Goal: Transaction & Acquisition: Obtain resource

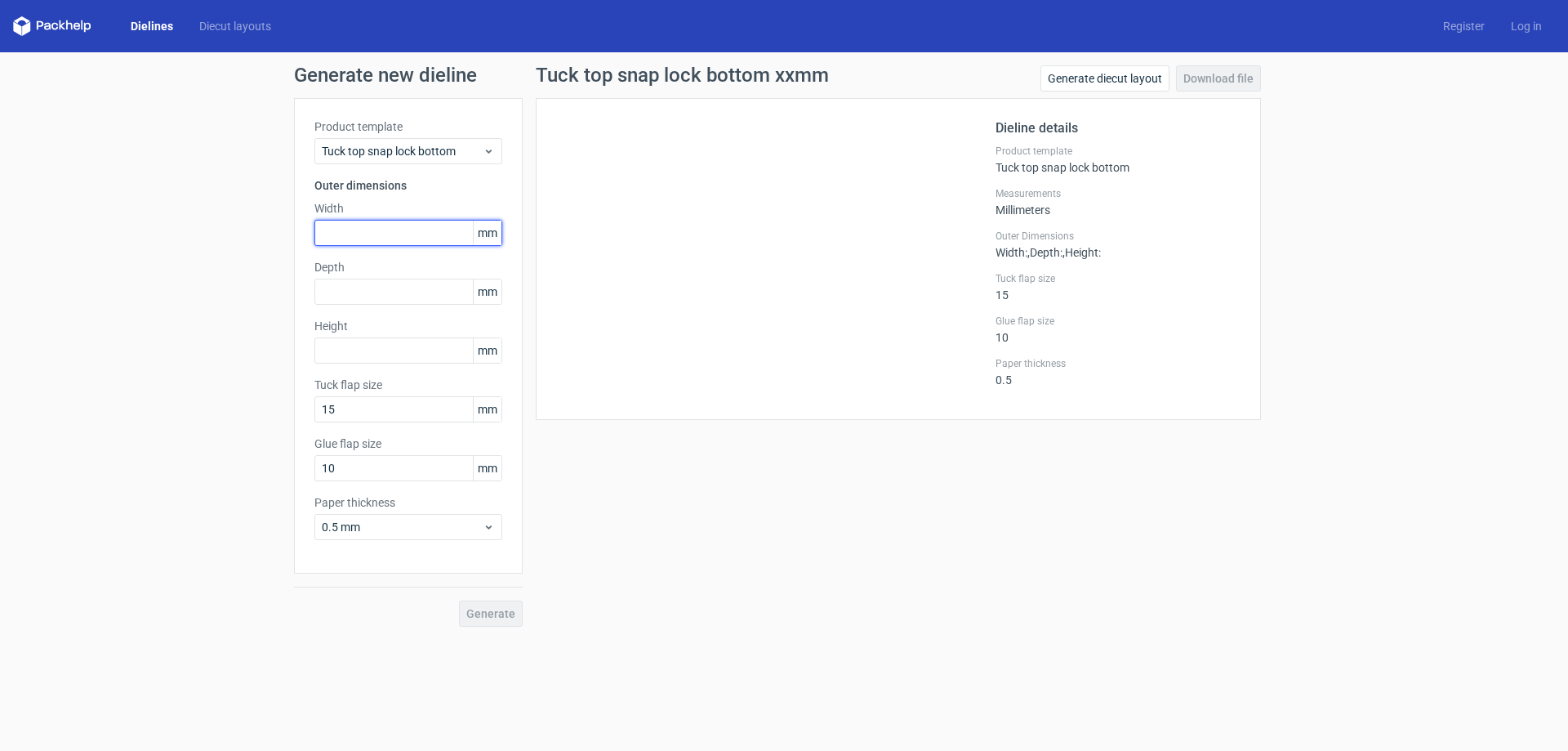
click at [347, 244] on input "text" at bounding box center [408, 232] width 188 height 26
type input "68"
type input "32"
click at [353, 359] on input "text" at bounding box center [408, 350] width 188 height 26
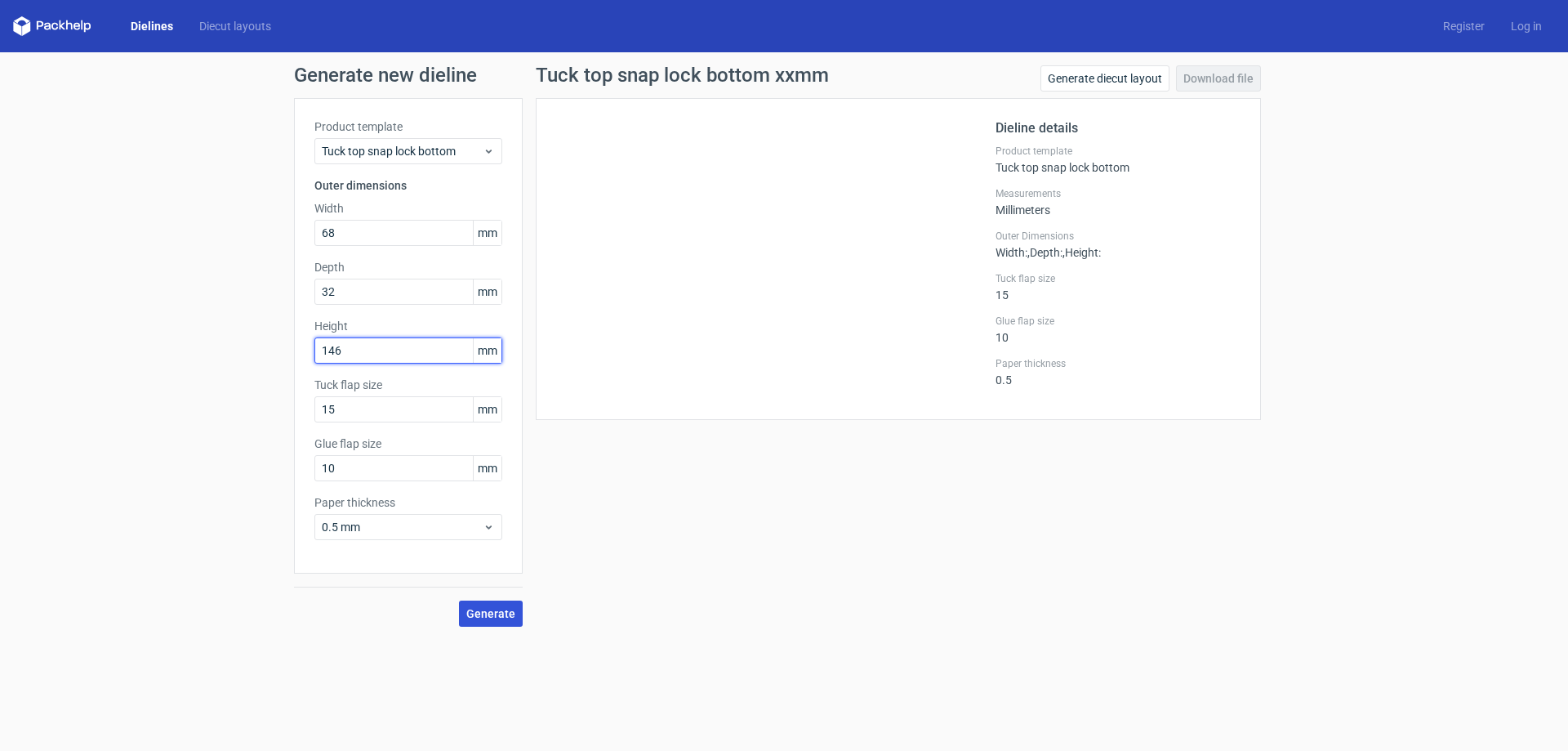
type input "146"
click at [480, 609] on span "Generate" at bounding box center [491, 613] width 49 height 12
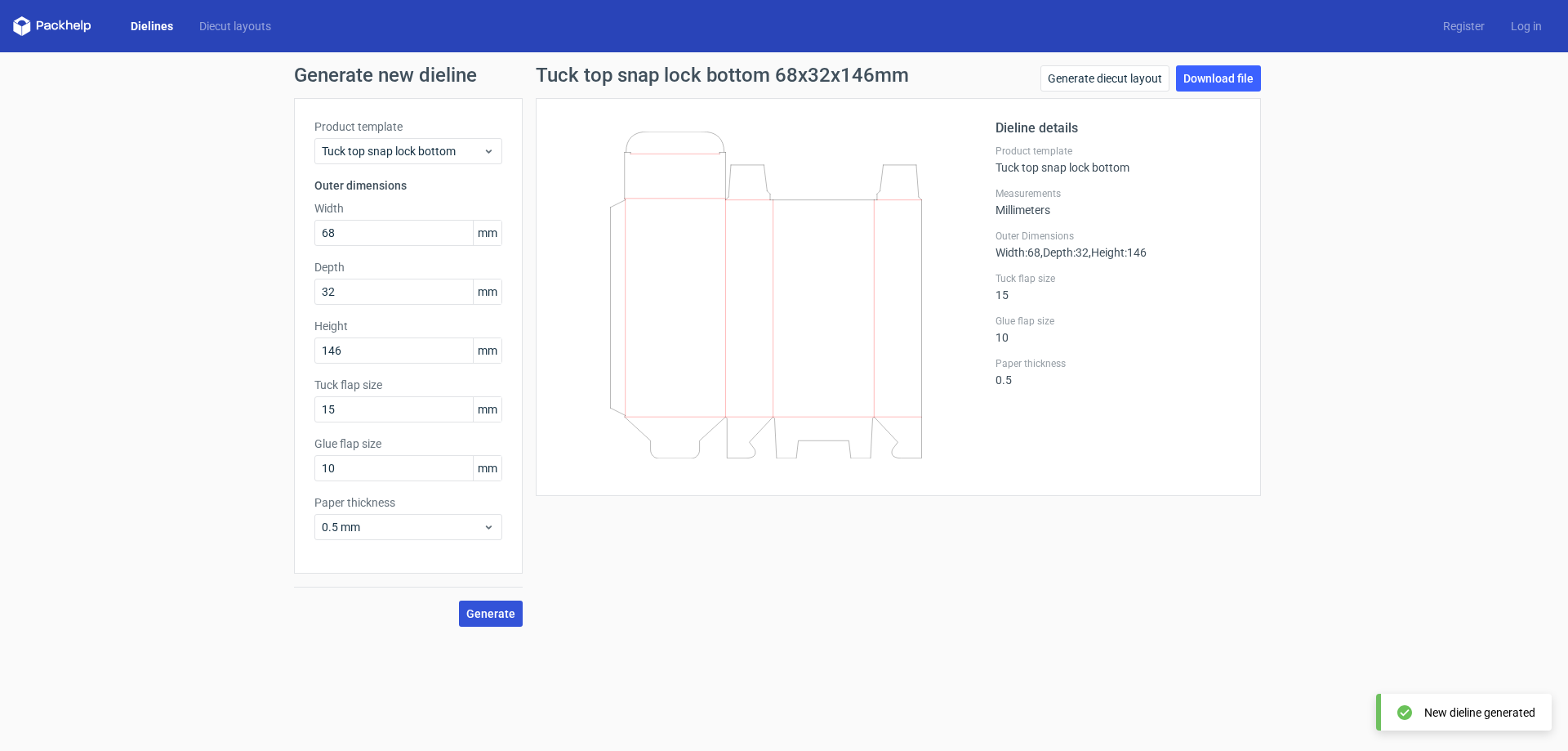
click at [481, 613] on span "Generate" at bounding box center [491, 613] width 49 height 12
click at [446, 149] on span "Tuck top snap lock bottom" at bounding box center [402, 150] width 161 height 16
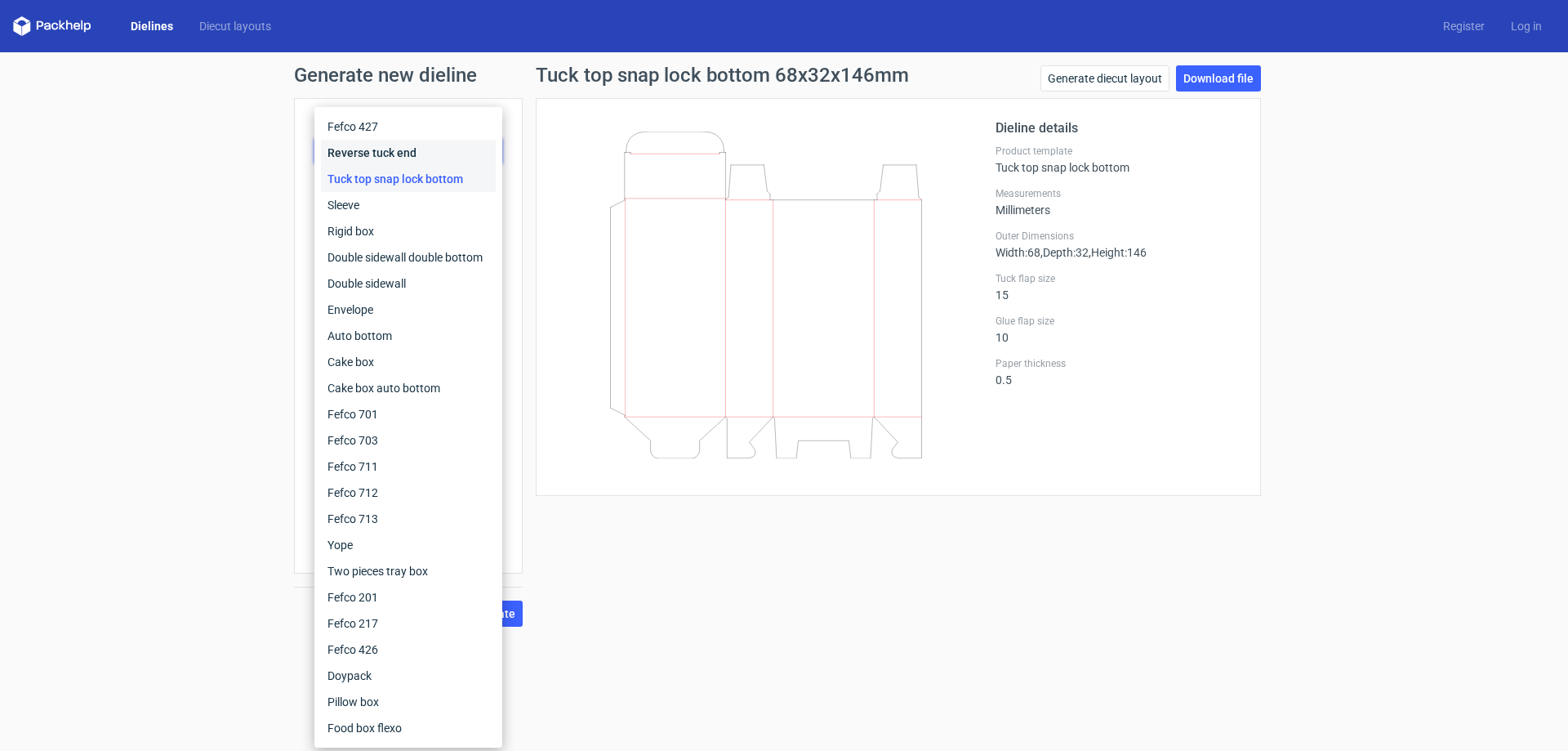
click at [386, 158] on div "Reverse tuck end" at bounding box center [408, 153] width 175 height 26
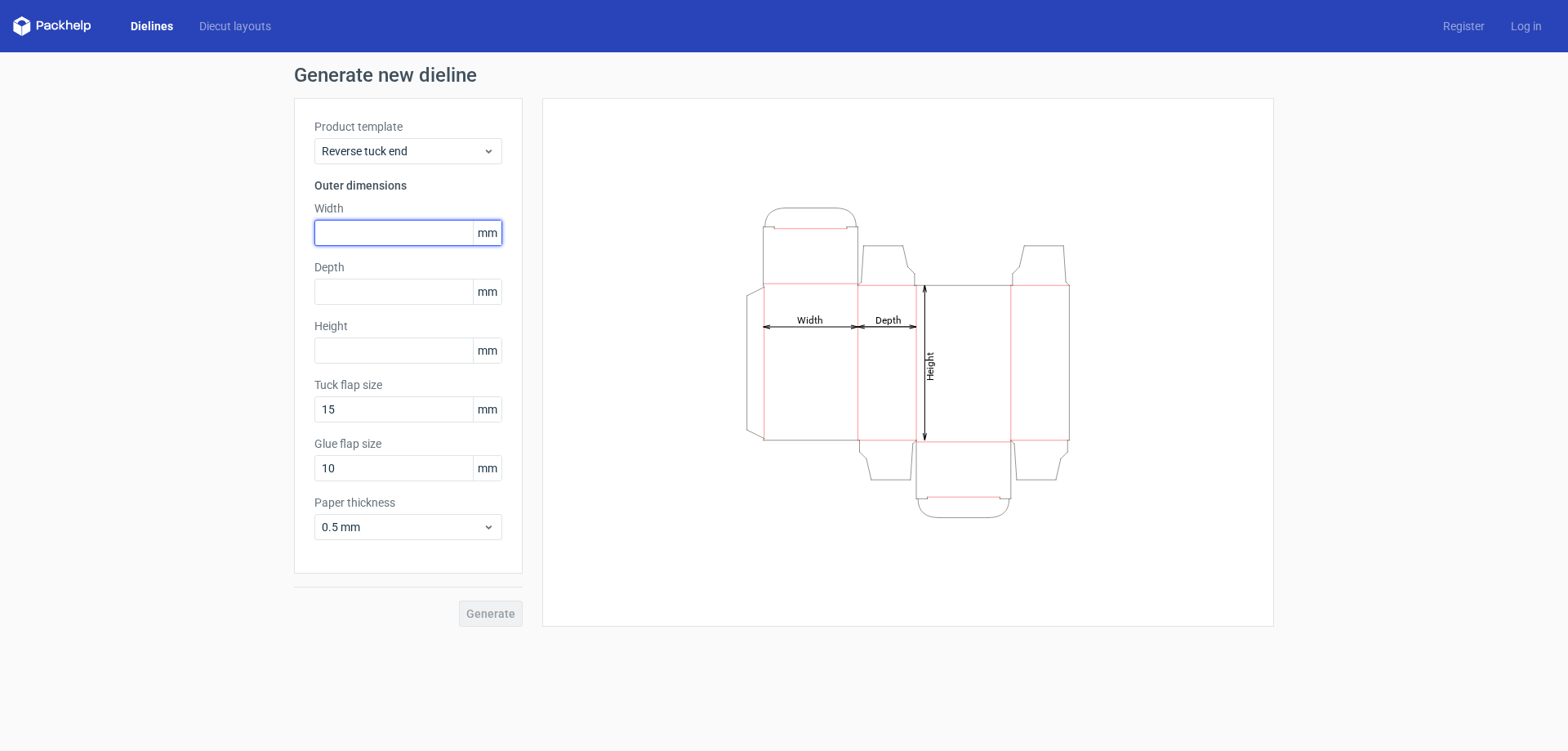
click at [365, 235] on input "text" at bounding box center [408, 232] width 188 height 26
type input "68"
click at [364, 309] on div "Product template Reverse tuck end Outer dimensions Width 68 mm Depth mm Height …" at bounding box center [408, 336] width 229 height 476
click at [364, 296] on input "text" at bounding box center [408, 291] width 188 height 26
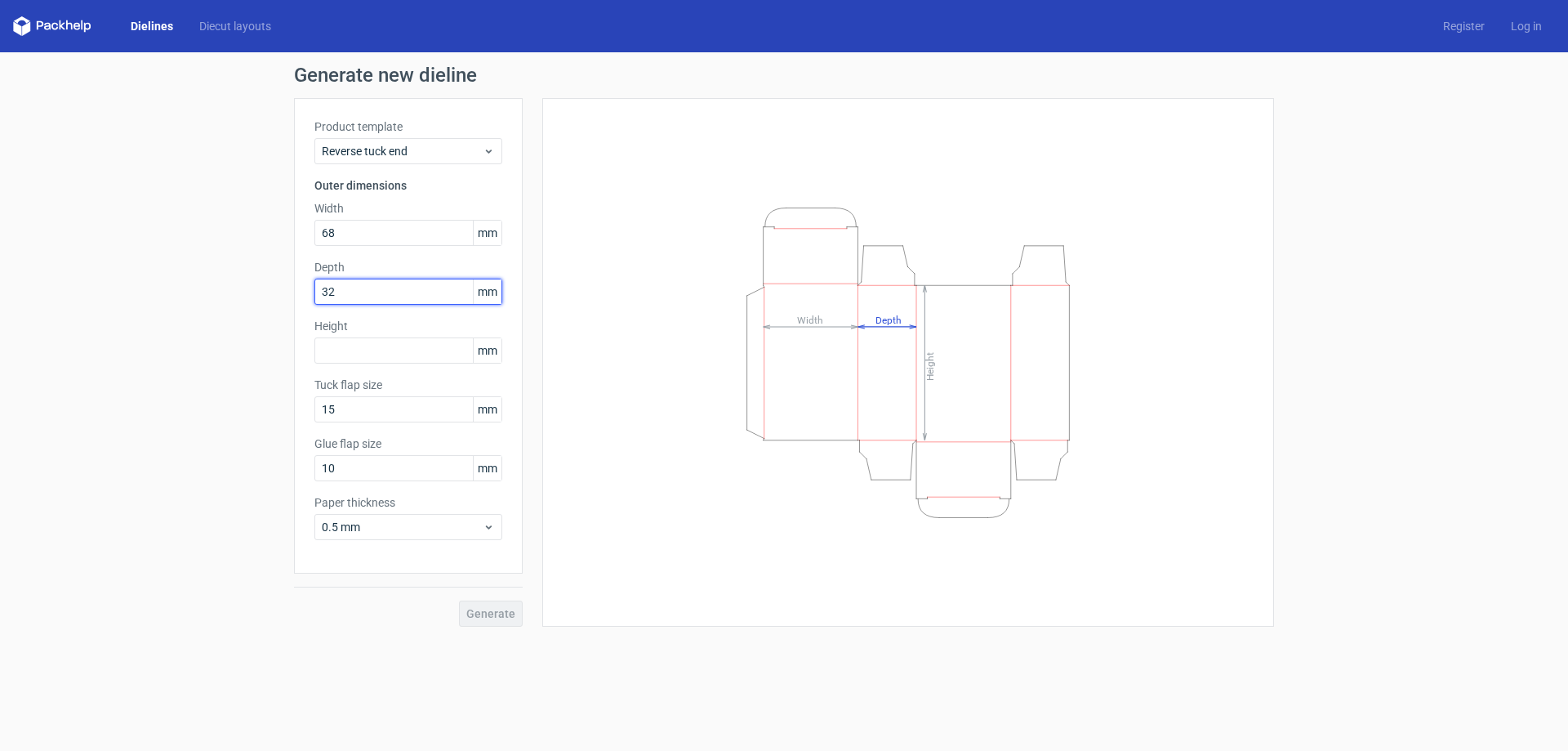
type input "32"
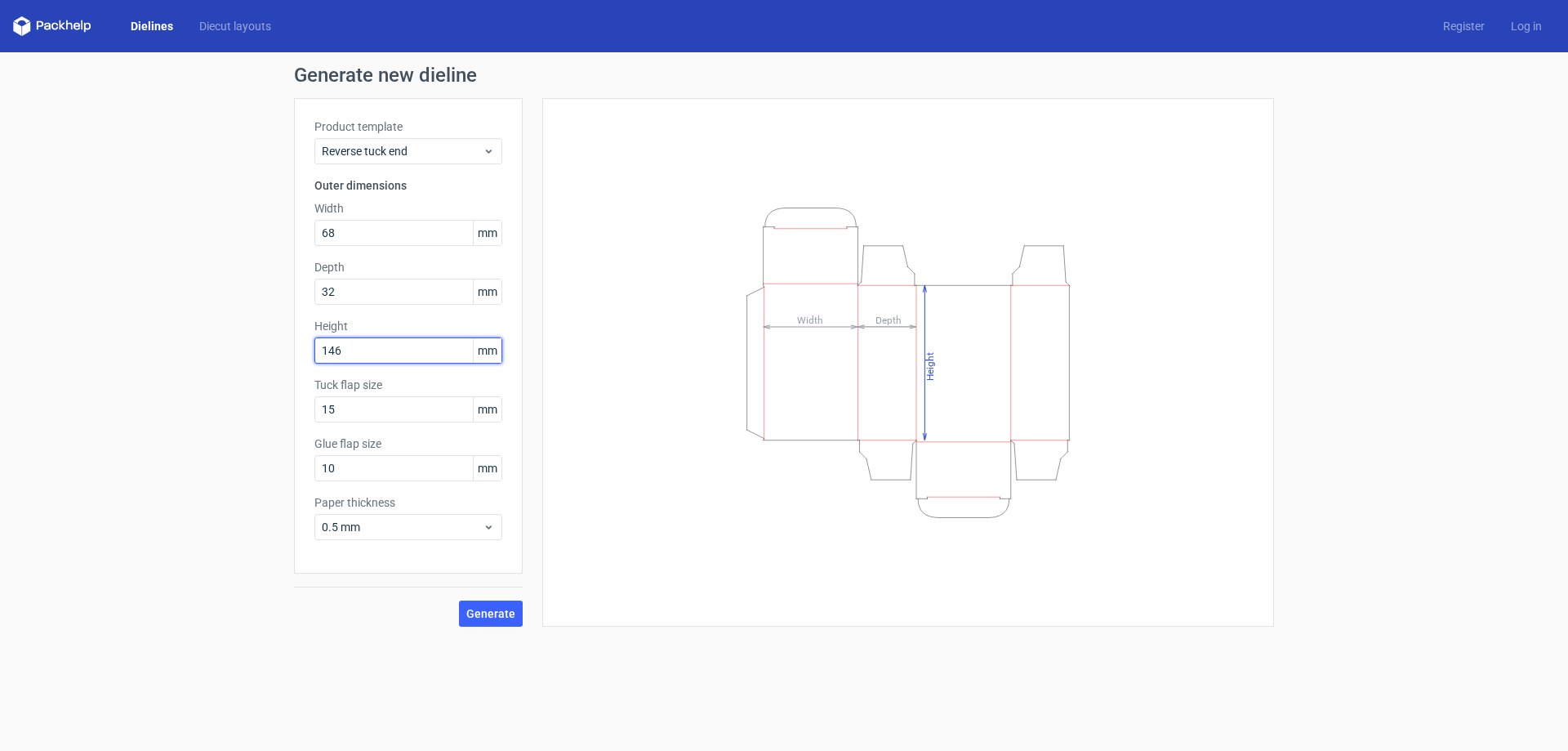
type input "146"
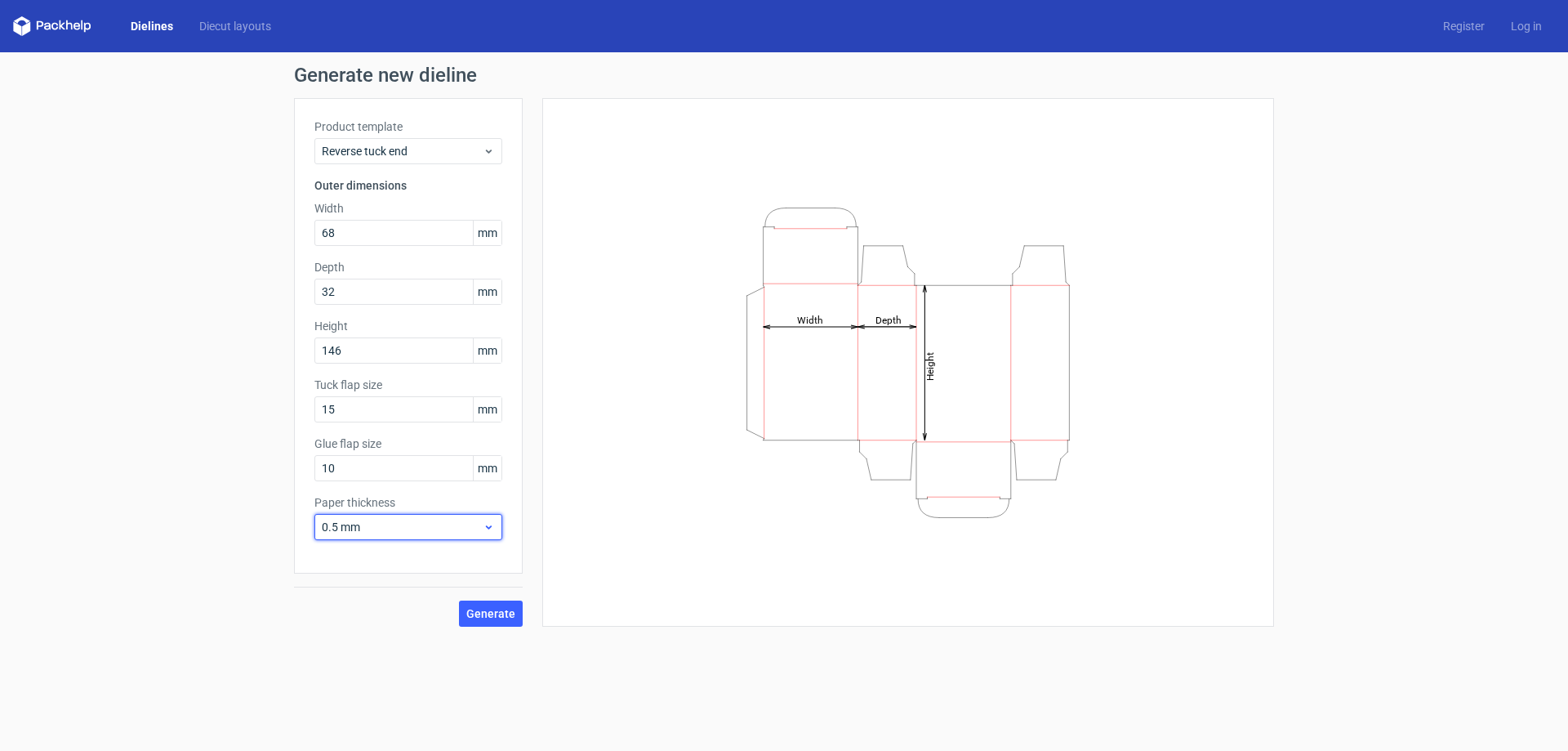
click at [412, 520] on span "0.5 mm" at bounding box center [402, 527] width 161 height 16
click at [687, 361] on icon "Height Depth Width" at bounding box center [908, 362] width 490 height 327
click at [498, 620] on button "Generate" at bounding box center [491, 613] width 64 height 26
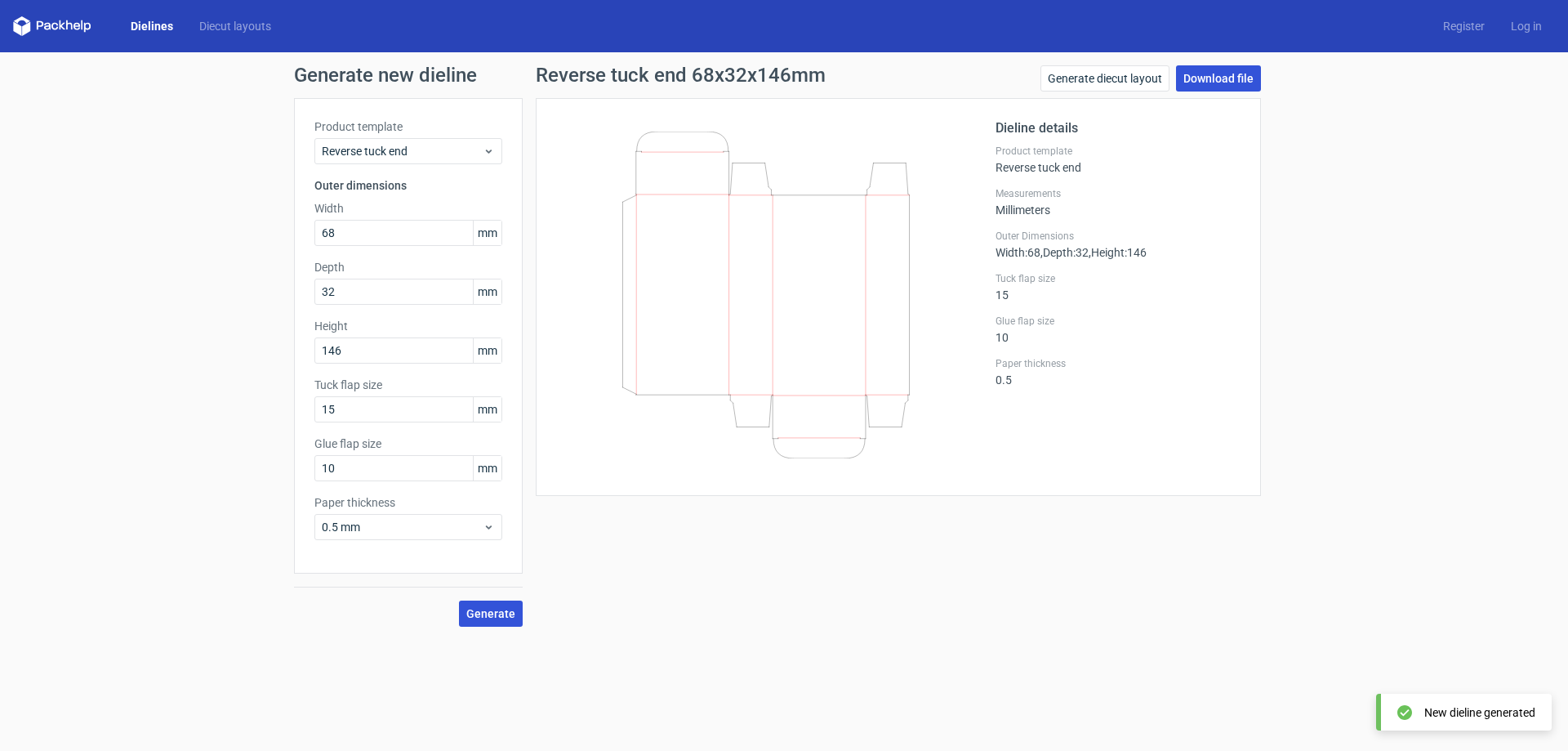
click at [1204, 72] on link "Download file" at bounding box center [1218, 78] width 85 height 26
